Goal: Transaction & Acquisition: Purchase product/service

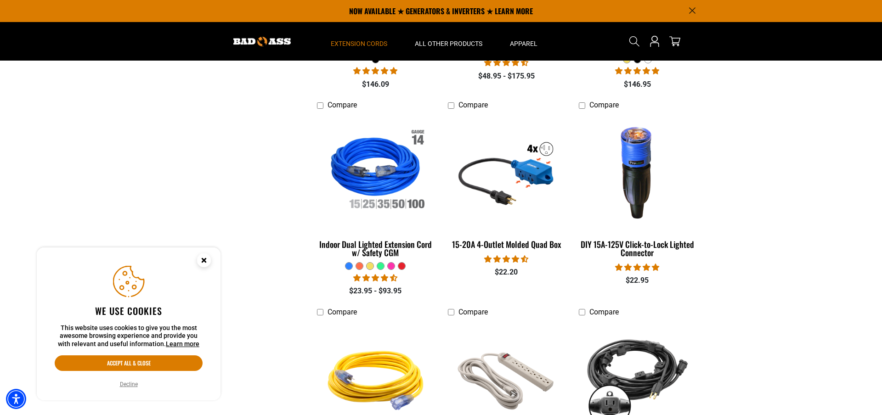
scroll to position [556, 0]
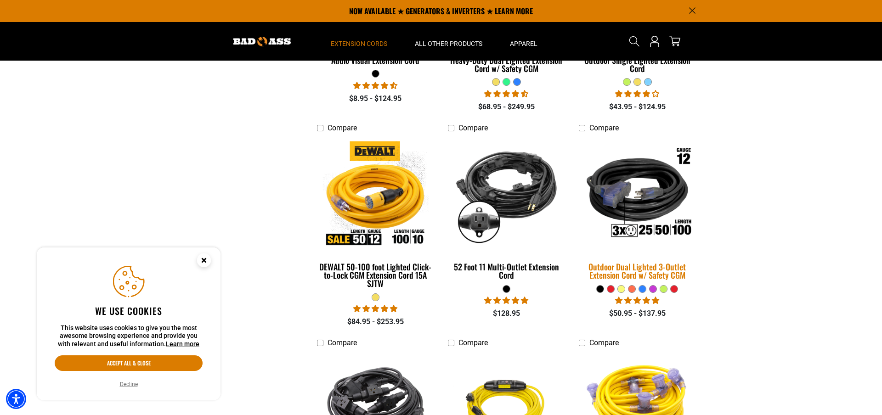
click at [638, 205] on img at bounding box center [637, 195] width 129 height 118
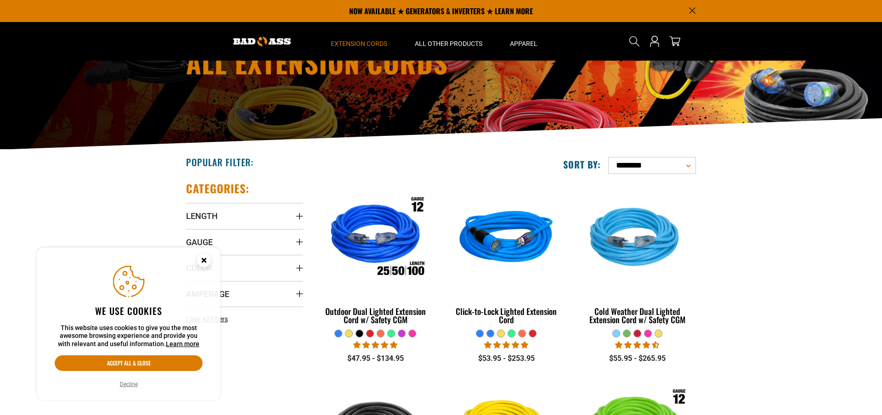
scroll to position [81, 0]
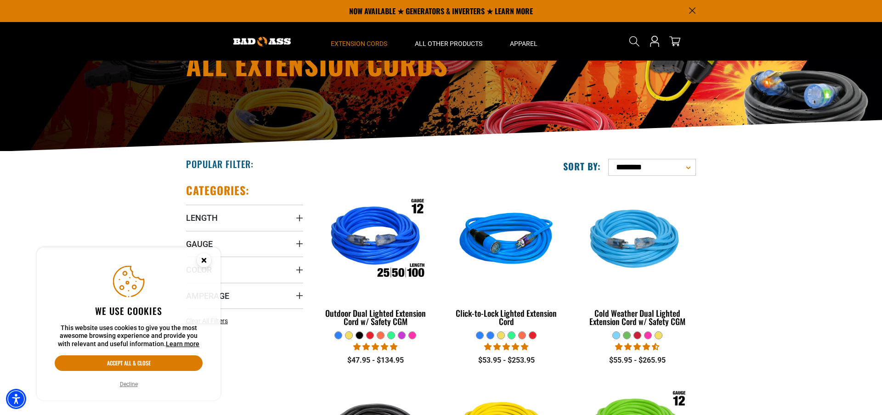
click at [461, 160] on div "**********" at bounding box center [572, 167] width 248 height 17
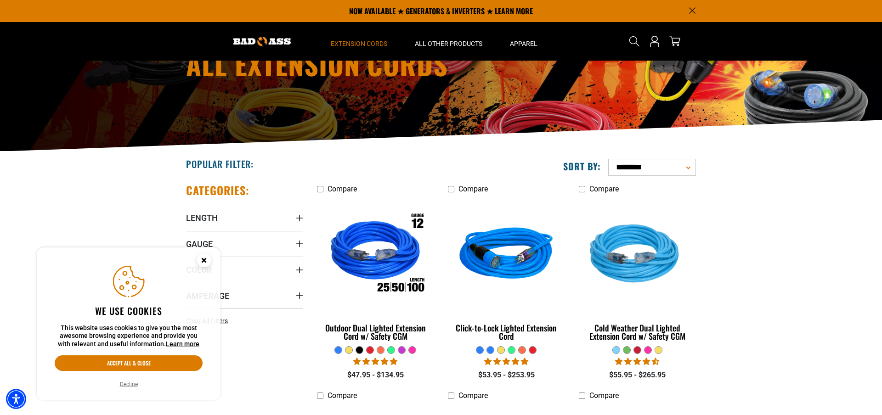
click at [312, 162] on div "Popular Filter:" at bounding box center [310, 164] width 262 height 24
click at [204, 260] on icon "Close this option" at bounding box center [203, 260] width 3 height 3
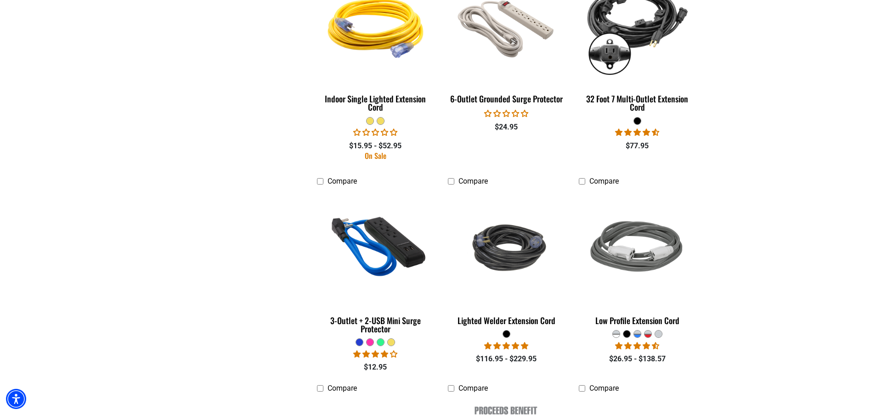
scroll to position [1505, 0]
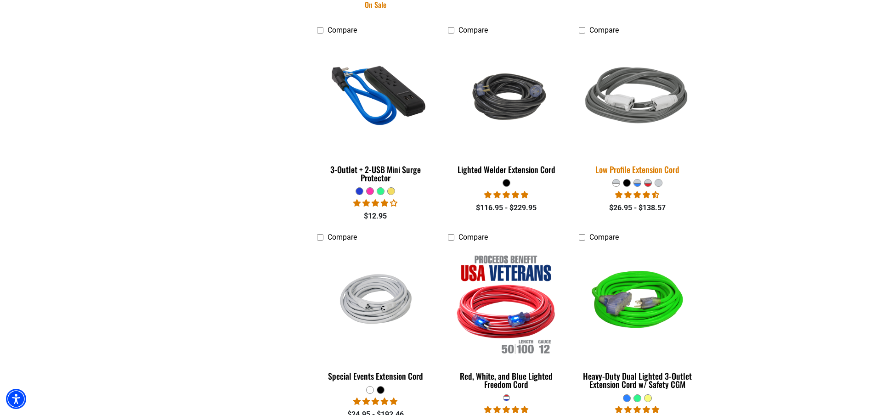
click at [641, 168] on div "Low Profile Extension Cord" at bounding box center [637, 169] width 117 height 8
click at [646, 166] on div "Low Profile Extension Cord" at bounding box center [637, 169] width 117 height 8
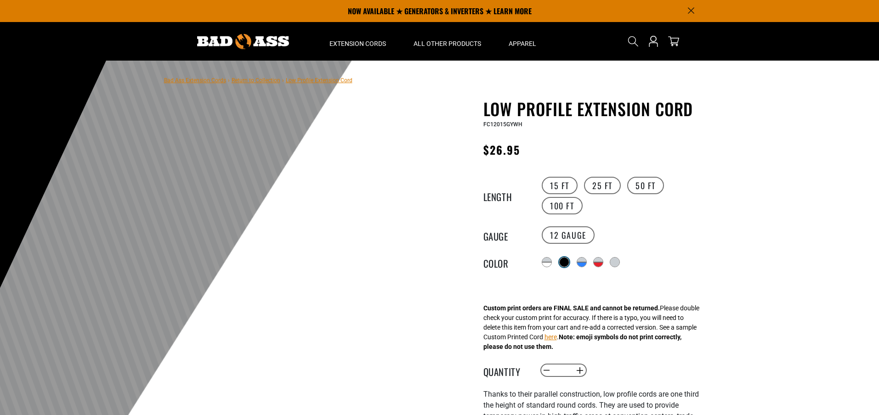
click at [567, 264] on div at bounding box center [564, 262] width 9 height 9
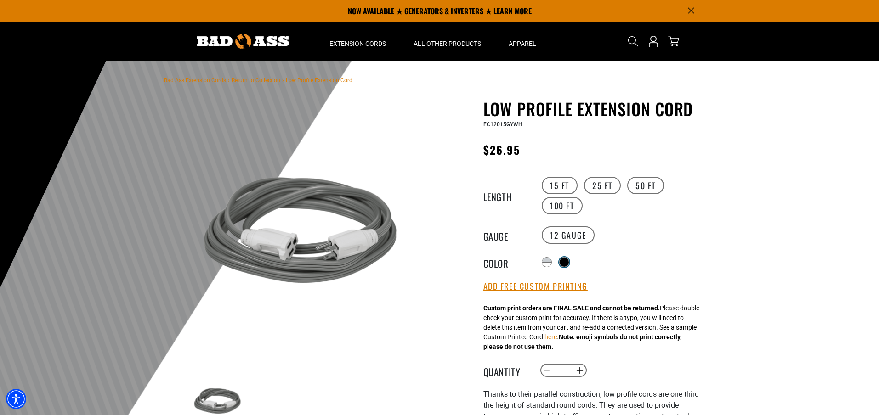
click at [564, 262] on div at bounding box center [564, 262] width 9 height 9
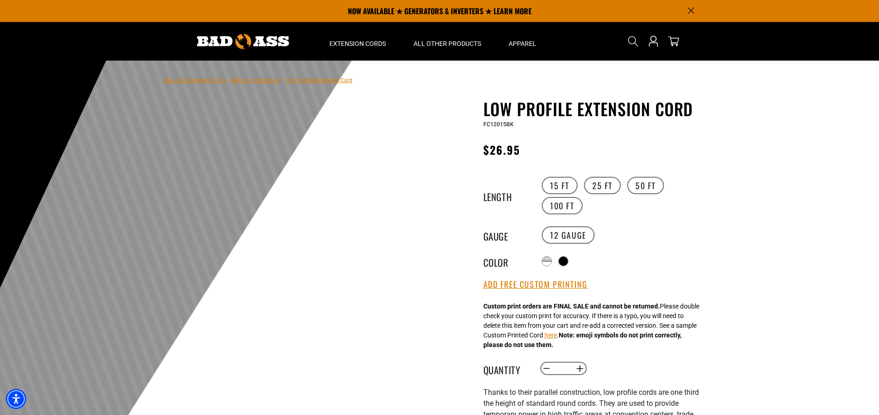
click at [657, 243] on div "12 Gauge" at bounding box center [623, 235] width 169 height 20
click at [547, 262] on div at bounding box center [547, 264] width 9 height 5
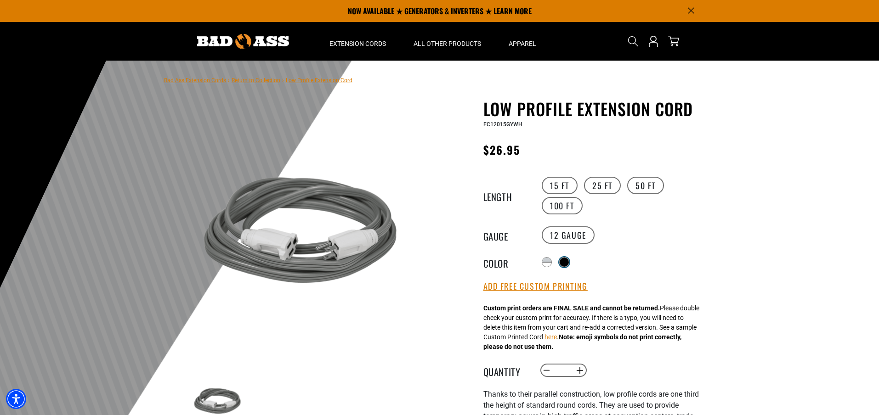
click at [567, 262] on div at bounding box center [564, 262] width 9 height 9
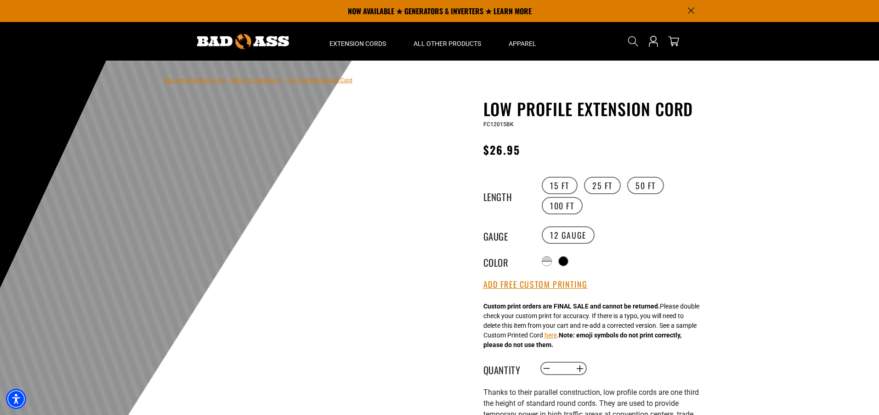
click at [638, 263] on div "Radio button Radio button Translation missing: en.products.product.variant_sold…" at bounding box center [623, 261] width 169 height 15
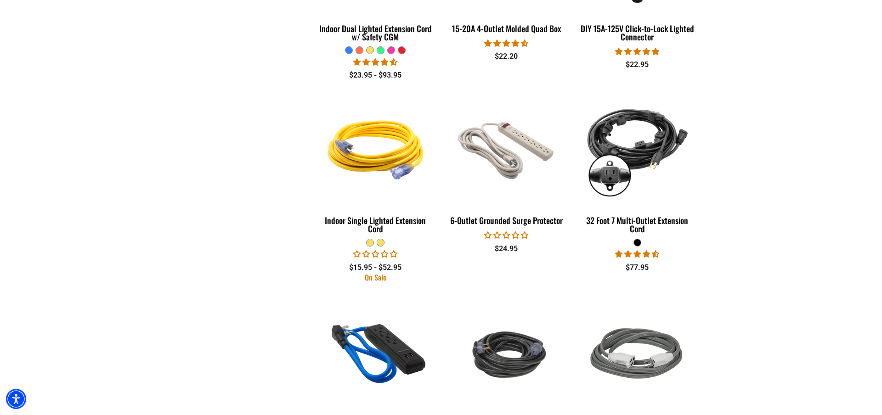
scroll to position [1227, 0]
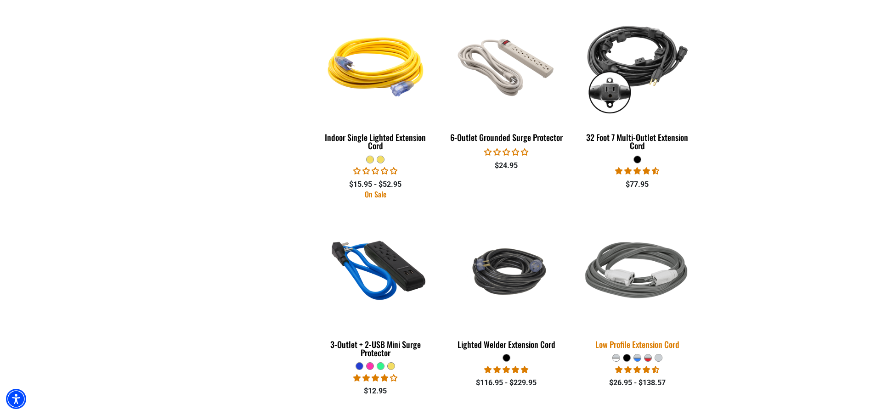
click at [651, 281] on img at bounding box center [637, 272] width 129 height 118
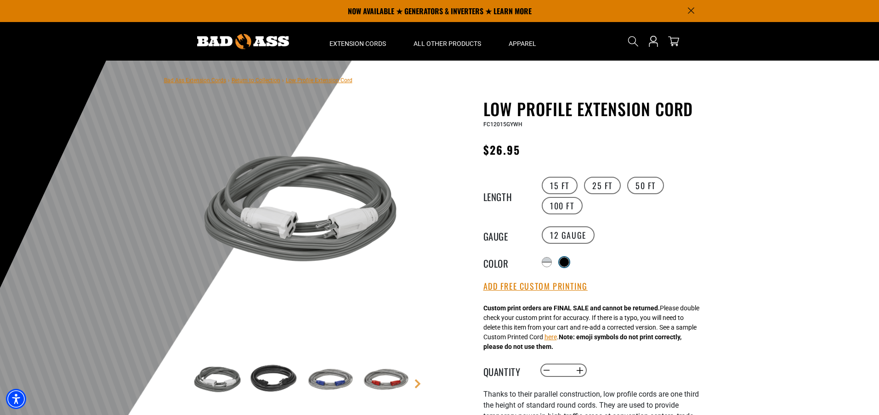
click at [568, 261] on div at bounding box center [564, 262] width 9 height 9
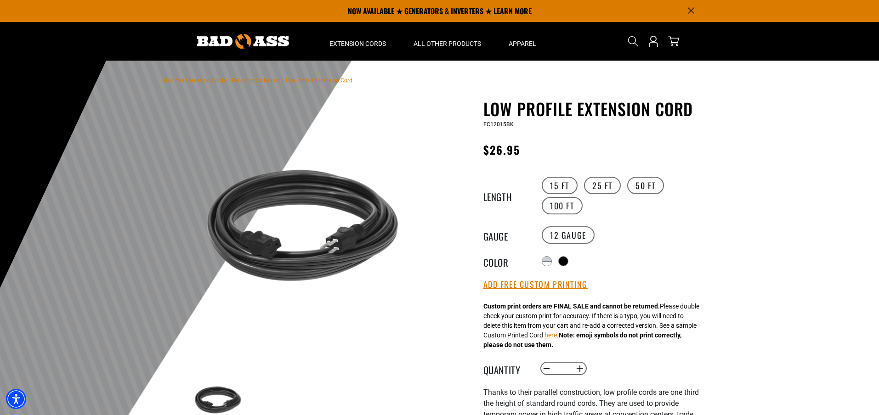
click at [426, 143] on main-product-gallery at bounding box center [302, 299] width 262 height 356
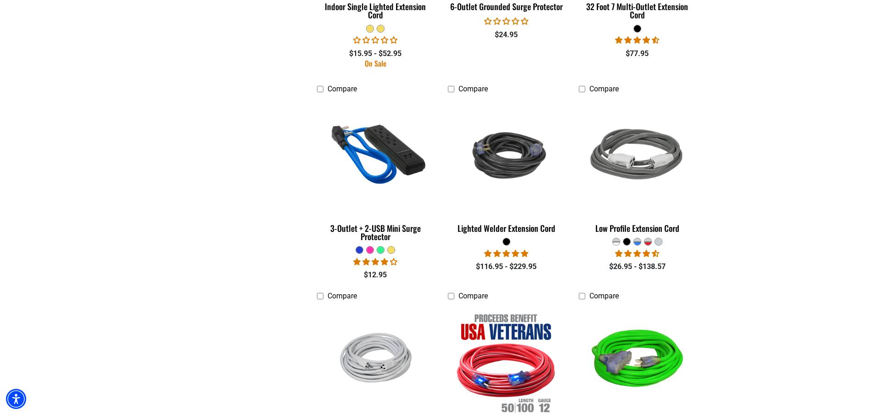
scroll to position [1468, 0]
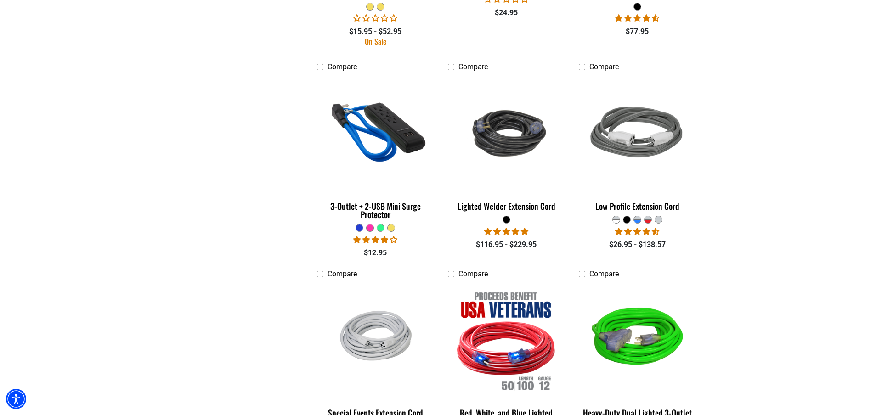
click at [628, 218] on div at bounding box center [627, 219] width 7 height 7
click at [627, 218] on div at bounding box center [627, 219] width 7 height 7
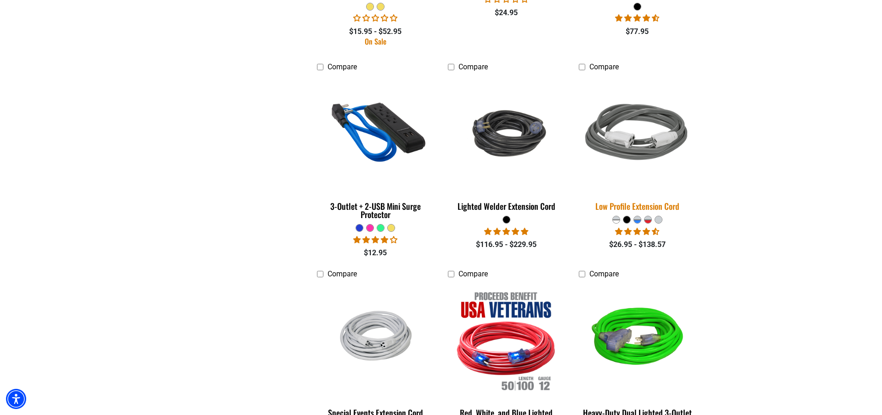
click at [629, 148] on img at bounding box center [637, 134] width 129 height 118
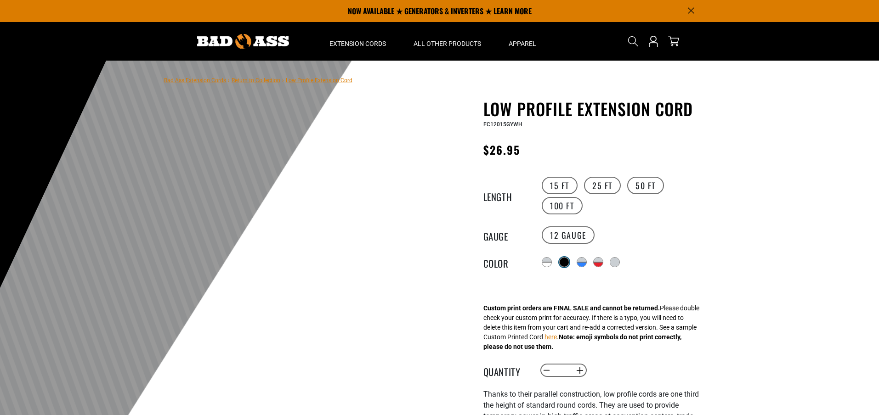
scroll to position [59, 0]
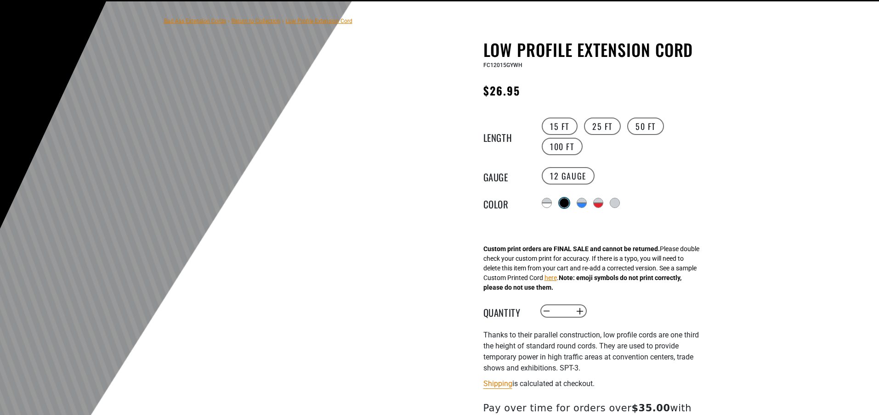
click at [567, 201] on div at bounding box center [564, 202] width 9 height 9
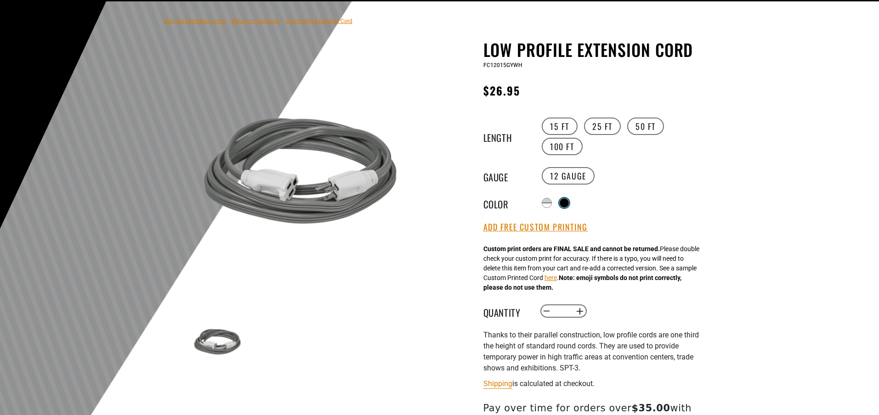
click at [566, 200] on div at bounding box center [564, 202] width 9 height 9
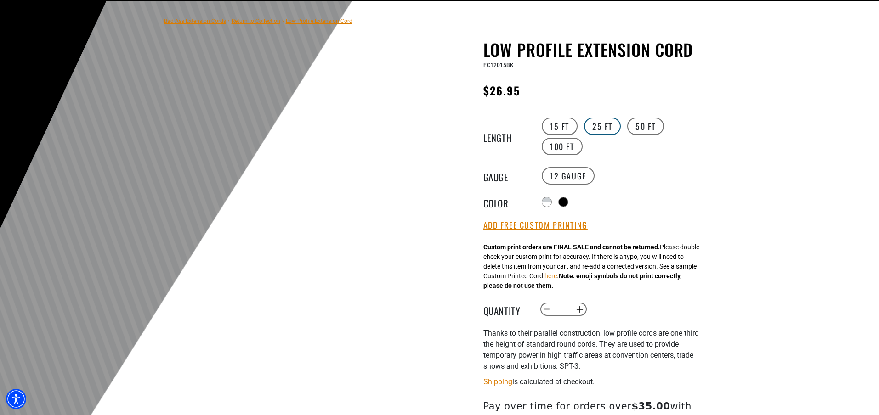
click at [599, 128] on label "25 FT" at bounding box center [602, 126] width 37 height 17
click at [565, 125] on label "15 FT" at bounding box center [560, 126] width 36 height 17
click at [611, 126] on label "25 FT" at bounding box center [602, 126] width 37 height 17
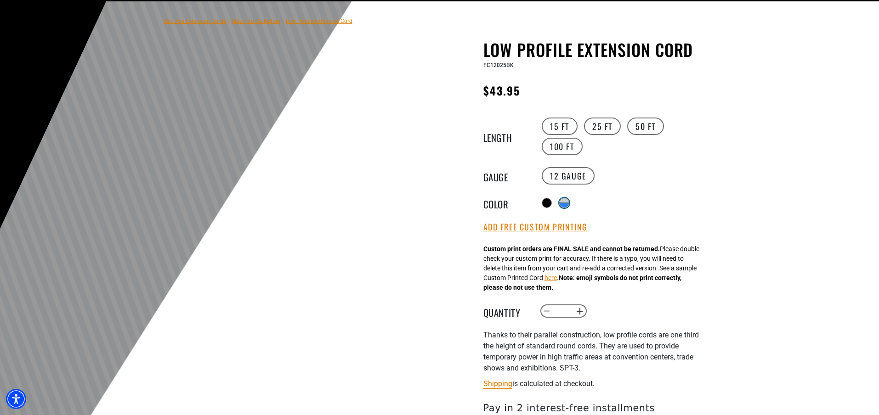
click at [567, 203] on div "Translation missing: en.products.product.variant_sold_out_or_unavailable" at bounding box center [564, 205] width 9 height 5
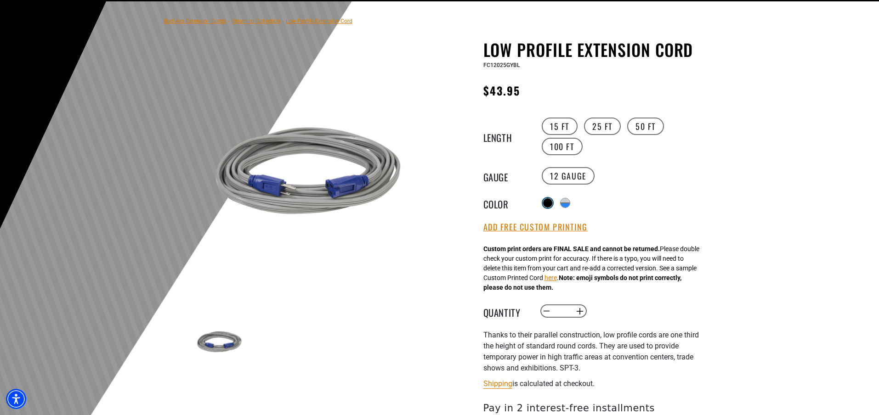
click at [544, 203] on div at bounding box center [547, 202] width 9 height 9
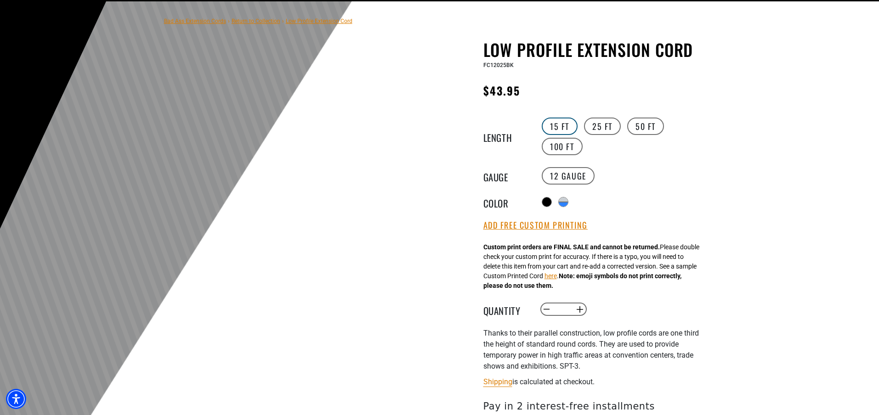
click at [554, 127] on label "15 FT" at bounding box center [560, 126] width 36 height 17
click at [614, 200] on div "Radio button Radio button Translation missing: en.products.product.variant_sold…" at bounding box center [623, 202] width 169 height 15
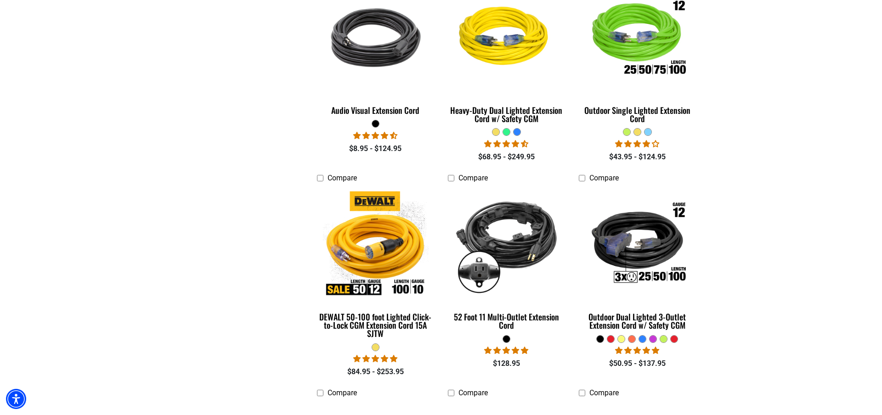
scroll to position [524, 0]
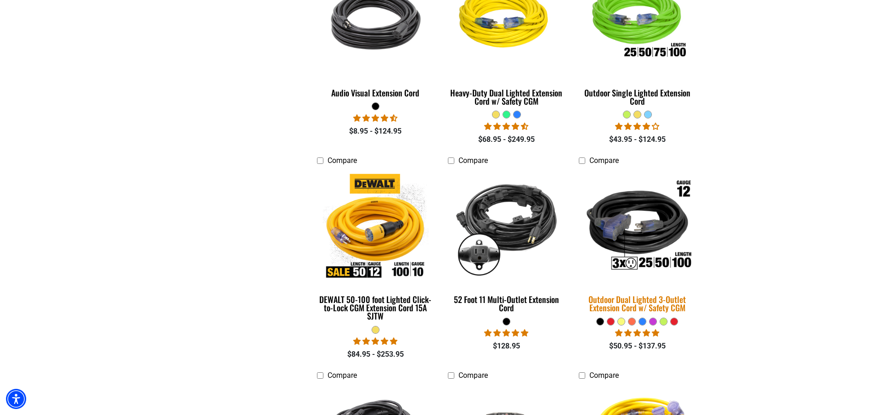
click at [678, 229] on img at bounding box center [637, 227] width 129 height 118
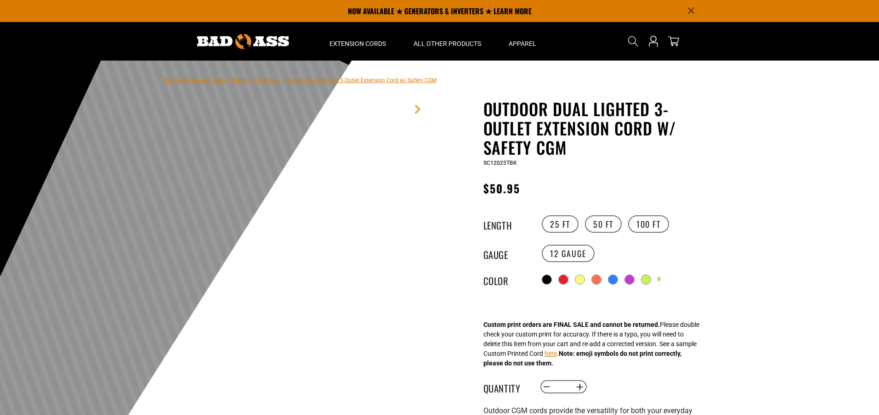
click at [714, 239] on div "Outdoor Dual Lighted 3-Outlet Extension Cord w/ Safety CGM Outdoor Dual Lighted…" at bounding box center [578, 364] width 276 height 530
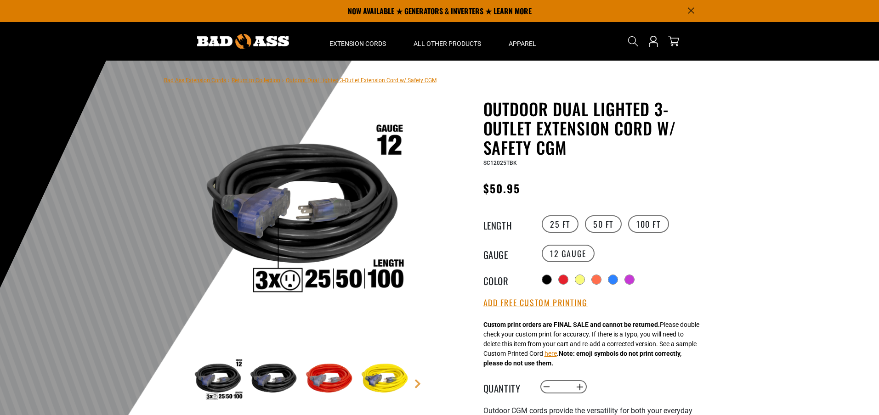
click at [586, 180] on div "Regular price $50.95 Regular price Sale price 50.95 Unit price / per Sale Sold …" at bounding box center [595, 190] width 225 height 23
click at [504, 169] on div "Outdoor Dual Lighted 3-Outlet Extension Cord w/ Safety CGM Outdoor Dual Lighted…" at bounding box center [595, 357] width 225 height 516
click at [512, 167] on div "SC12025TBK" at bounding box center [595, 162] width 225 height 11
click at [513, 170] on div "Outdoor Dual Lighted 3-Outlet Extension Cord w/ Safety CGM Outdoor Dual Lighted…" at bounding box center [595, 357] width 225 height 516
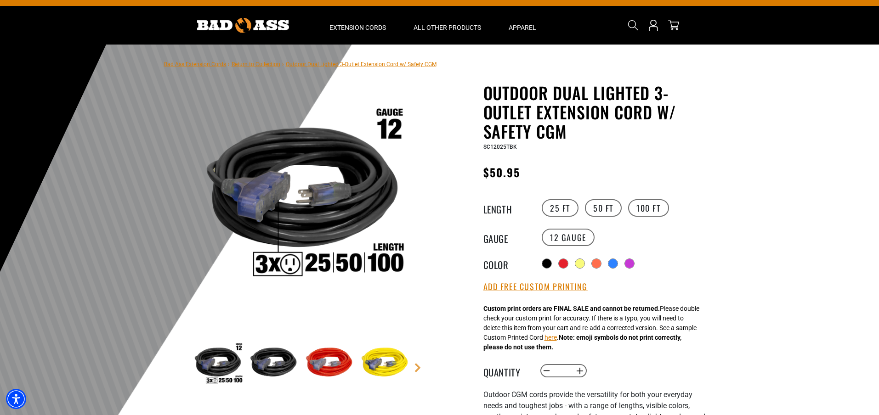
scroll to position [32, 0]
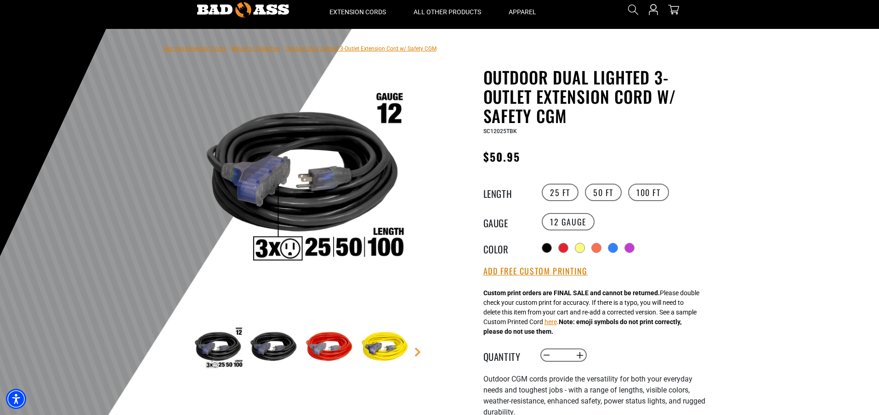
click at [524, 131] on div "SC12025TBK" at bounding box center [595, 130] width 225 height 11
click at [517, 137] on div "Outdoor Dual Lighted 3-Outlet Extension Cord w/ Safety CGM Outdoor Dual Lighted…" at bounding box center [595, 326] width 225 height 516
click at [565, 203] on variant-radios "Length 25 FT 50 FT 100 FT Gauge 12 Gauge Color" at bounding box center [595, 218] width 225 height 73
click at [525, 204] on variant-radios "Length 25 FT 50 FT 100 FT Gauge 12 Gauge Color" at bounding box center [595, 218] width 225 height 73
click at [633, 249] on div at bounding box center [630, 248] width 9 height 9
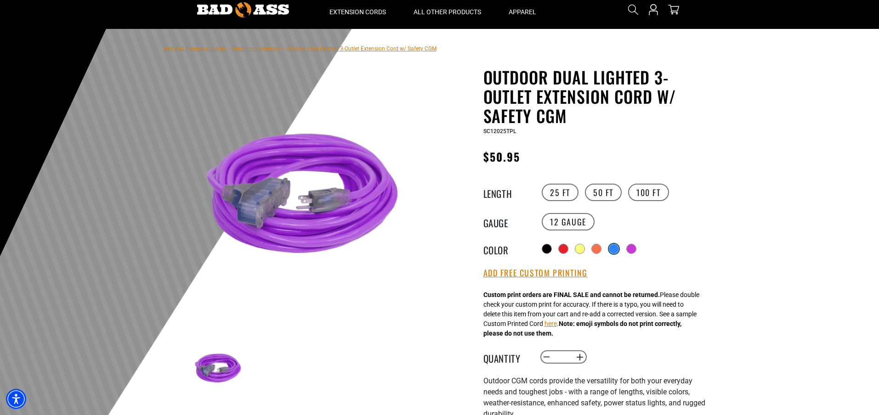
click at [612, 247] on div at bounding box center [613, 248] width 9 height 9
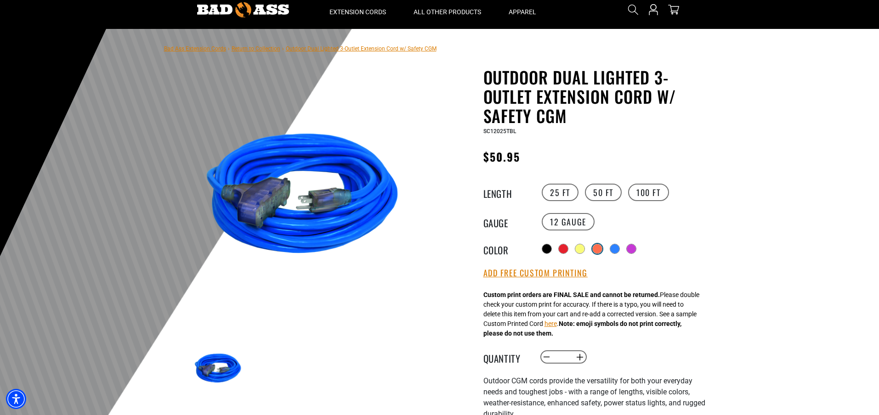
click at [597, 249] on div at bounding box center [597, 248] width 9 height 9
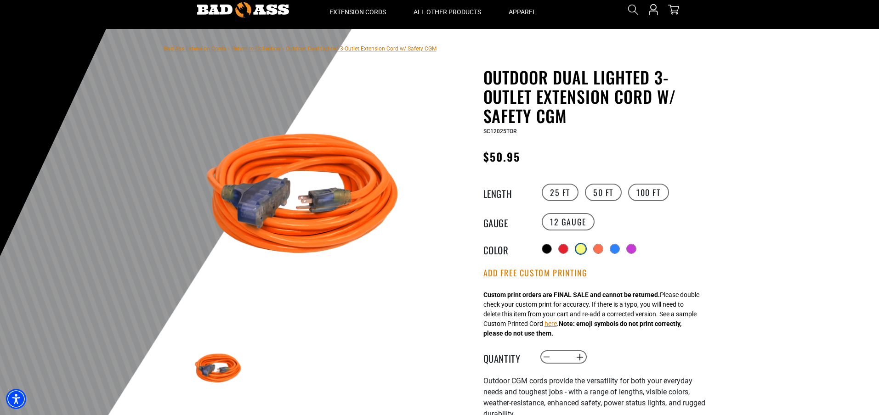
click at [580, 248] on div at bounding box center [580, 248] width 9 height 9
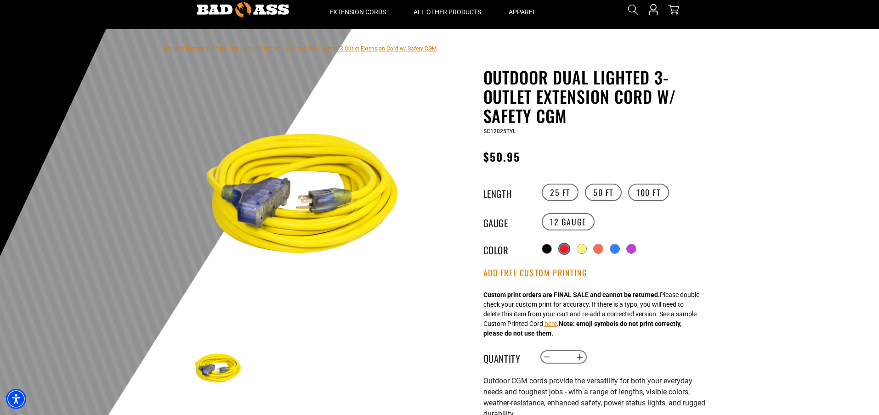
click at [564, 248] on div at bounding box center [564, 248] width 9 height 9
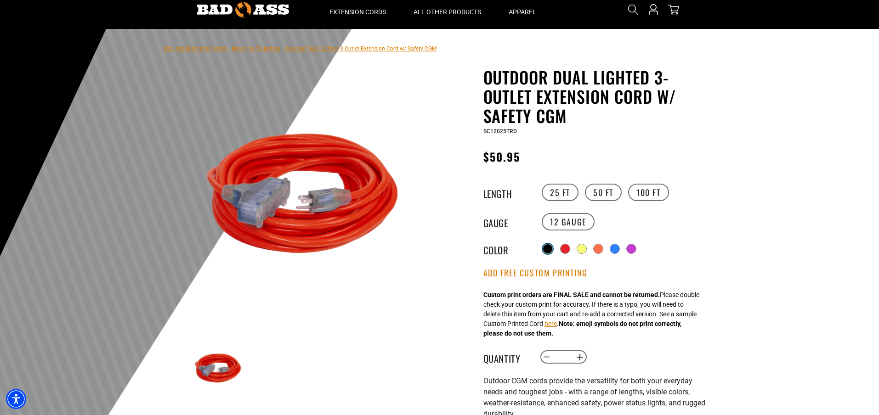
click at [548, 247] on div at bounding box center [547, 248] width 9 height 9
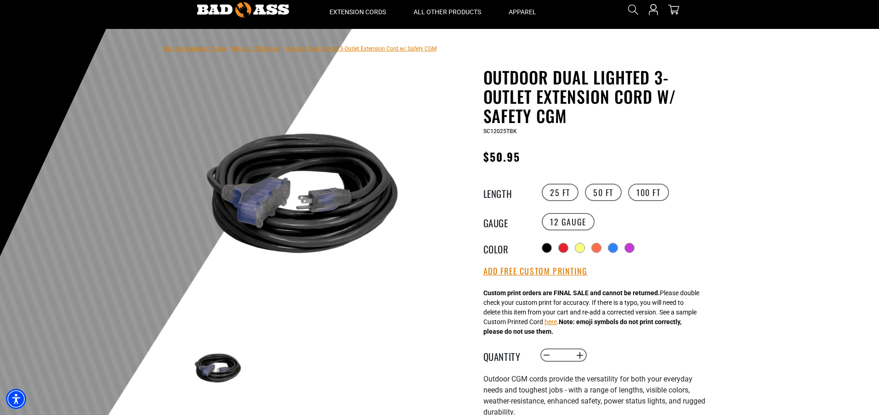
click at [682, 256] on div "Outdoor Dual Lighted 3-Outlet Extension Cord w/ Safety CGM Outdoor Dual Lighted…" at bounding box center [595, 326] width 225 height 516
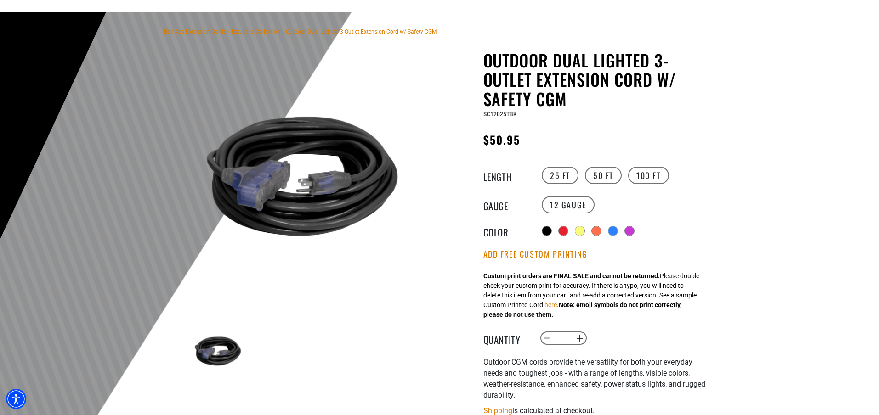
scroll to position [177, 0]
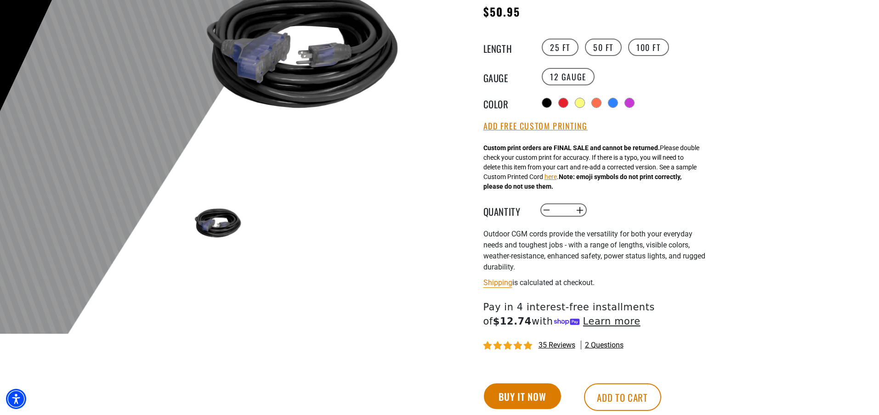
click at [653, 211] on div "Decrease quantity for Outdoor Dual Lighted 3-Outlet Extension Cord w/ Safety CG…" at bounding box center [632, 211] width 187 height 16
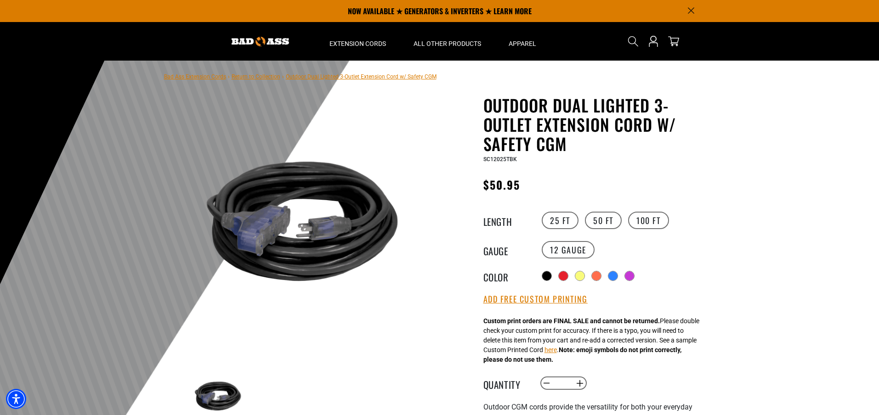
scroll to position [0, 0]
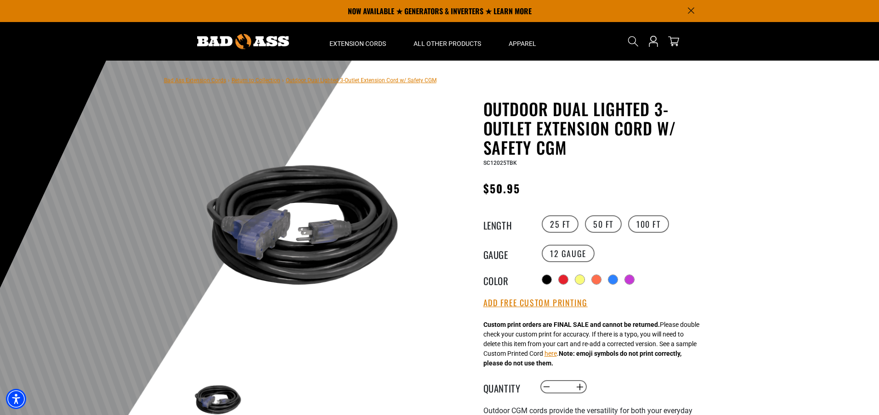
click at [213, 83] on link "Bad Ass Extension Cords" at bounding box center [195, 80] width 62 height 6
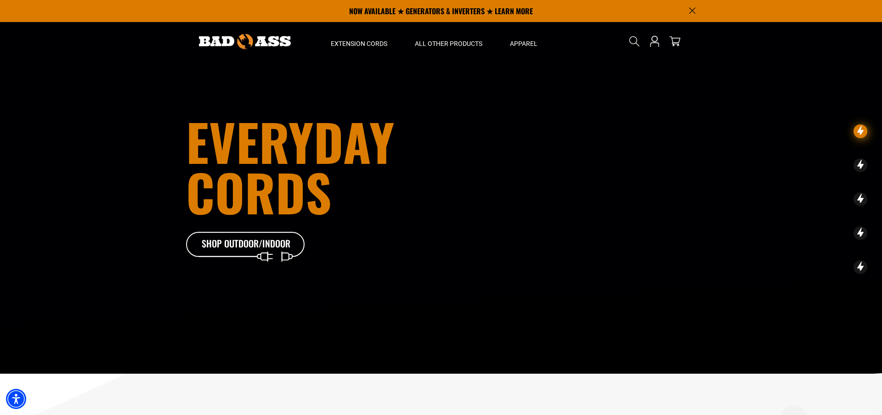
click at [439, 200] on h1 "Everyday cords" at bounding box center [339, 166] width 306 height 101
